Goal: Book appointment/travel/reservation

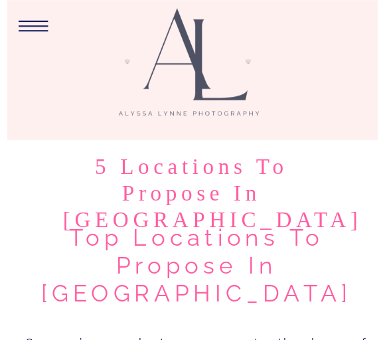
scroll to position [188, 0]
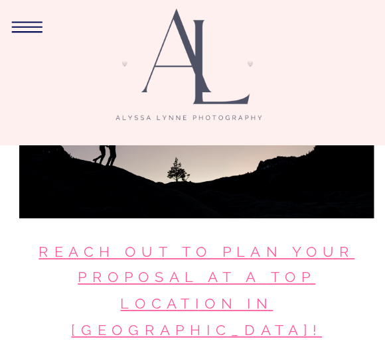
scroll to position [3946, 0]
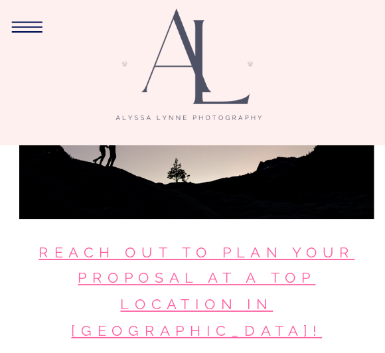
click at [106, 244] on link "Reach out to plan your proposal at a top location in [GEOGRAPHIC_DATA]!" at bounding box center [196, 291] width 316 height 95
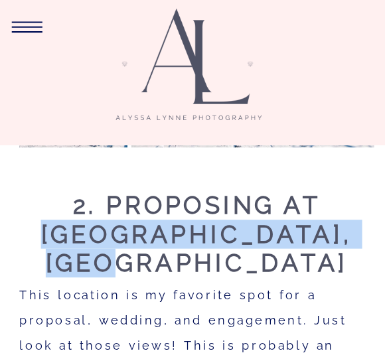
scroll to position [1751, 0]
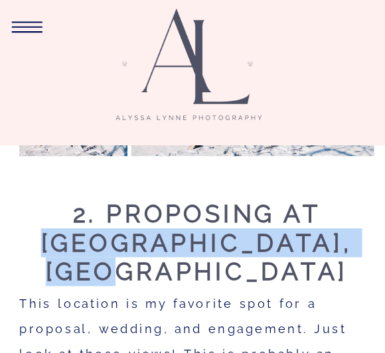
click at [25, 33] on icon at bounding box center [27, 26] width 31 height 11
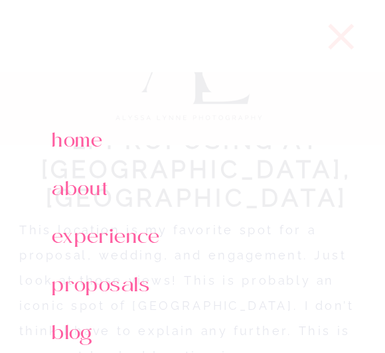
scroll to position [1826, 0]
click at [84, 287] on nav "proposals" at bounding box center [114, 276] width 124 height 23
